Goal: Information Seeking & Learning: Learn about a topic

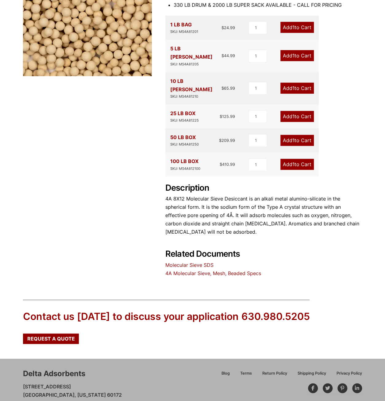
scroll to position [151, 0]
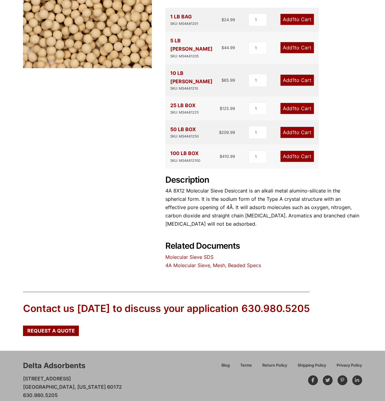
click at [186, 262] on link "4A Molecular Sieve, Mesh, Beaded Specs" at bounding box center [213, 265] width 96 height 6
click at [182, 254] on link "Molecular Sieve SDS" at bounding box center [189, 257] width 48 height 6
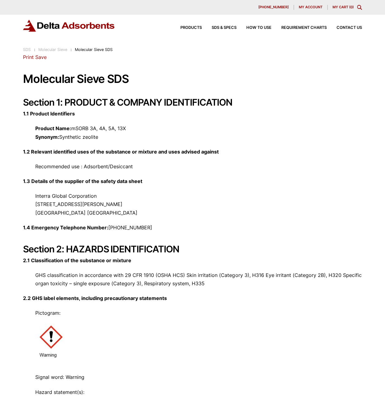
click at [79, 8] on div "630-980-5205 My account My Cart ( 0 )" at bounding box center [192, 7] width 339 height 5
drag, startPoint x: 127, startPoint y: 128, endPoint x: 74, endPoint y: 128, distance: 52.8
click at [74, 128] on p "Product Name: mSORB 3A, 4A, 5A, 13X Synonym: Synthetic zeolite" at bounding box center [192, 132] width 339 height 17
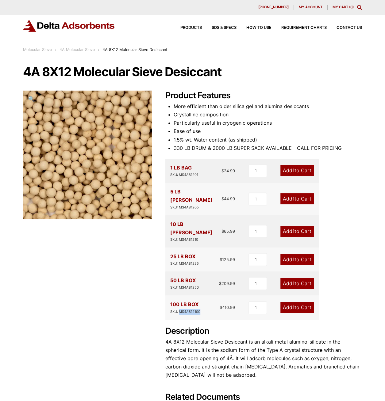
drag, startPoint x: 179, startPoint y: 295, endPoint x: 204, endPoint y: 297, distance: 25.5
click at [204, 300] on div "100 LB BOX SKU: MS4A812100 $ 410.99" at bounding box center [202, 307] width 65 height 14
drag, startPoint x: 183, startPoint y: 175, endPoint x: 221, endPoint y: 176, distance: 38.4
click at [221, 176] on div "1 LB BAG SKU: MS4A81201 $ 24.99" at bounding box center [202, 170] width 65 height 14
drag, startPoint x: 174, startPoint y: 148, endPoint x: 207, endPoint y: 148, distance: 33.1
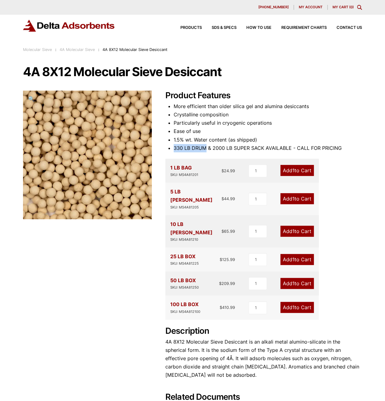
click at [207, 148] on li "330 LB DRUM & 2000 LB SUPER SACK AVAILABLE - CALL FOR PRICING" at bounding box center [268, 148] width 188 height 8
click at [223, 143] on li "1.5% wt. Water content (as shipped)" at bounding box center [268, 140] width 188 height 8
drag, startPoint x: 23, startPoint y: 72, endPoint x: 39, endPoint y: 72, distance: 15.3
click at [39, 72] on h1 "4A 8X12 Molecular Sieve Desiccant" at bounding box center [192, 71] width 339 height 13
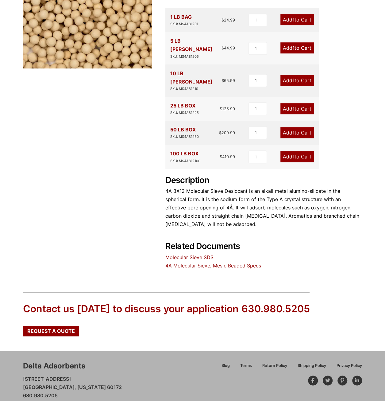
scroll to position [151, 0]
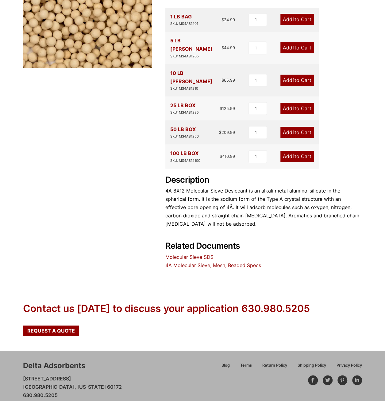
click at [192, 254] on link "Molecular Sieve SDS" at bounding box center [189, 257] width 48 height 6
click at [191, 262] on link "4A Molecular Sieve, Mesh, Beaded Specs" at bounding box center [213, 265] width 96 height 6
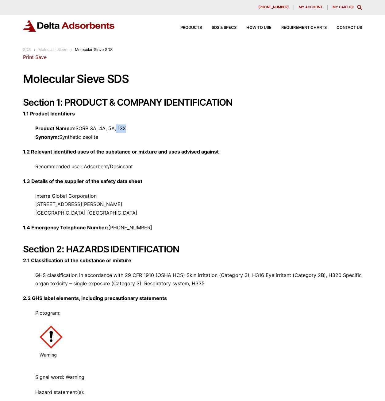
drag, startPoint x: 127, startPoint y: 129, endPoint x: 117, endPoint y: 129, distance: 9.8
click at [117, 129] on p "Product Name: mSORB 3A, 4A, 5A, 13X Synonym: Synthetic zeolite" at bounding box center [192, 132] width 339 height 17
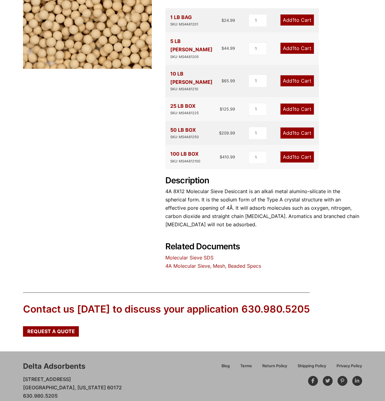
scroll to position [151, 0]
